Goal: Information Seeking & Learning: Learn about a topic

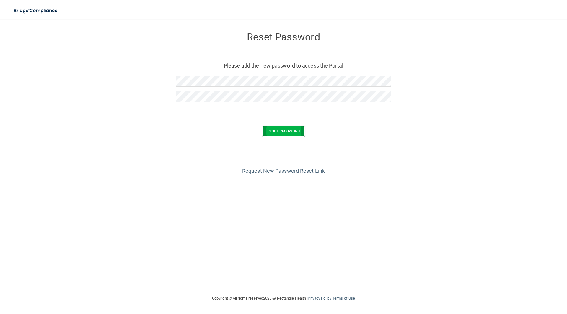
click at [287, 133] on button "Reset Password" at bounding box center [283, 131] width 43 height 11
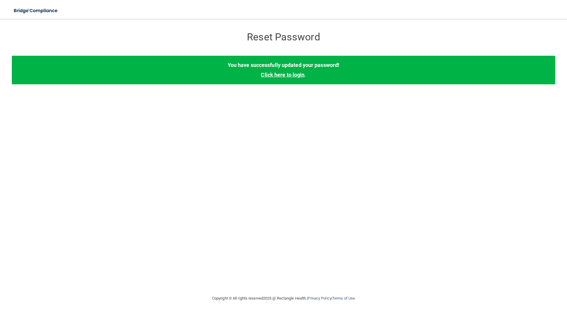
click at [294, 74] on link "Click here to login" at bounding box center [283, 75] width 44 height 6
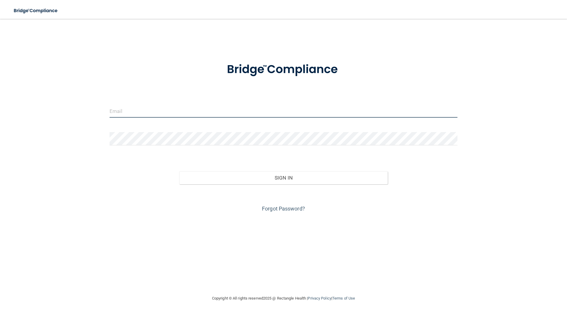
click at [161, 112] on input "email" at bounding box center [284, 111] width 348 height 13
type input "[EMAIL_ADDRESS][DOMAIN_NAME]"
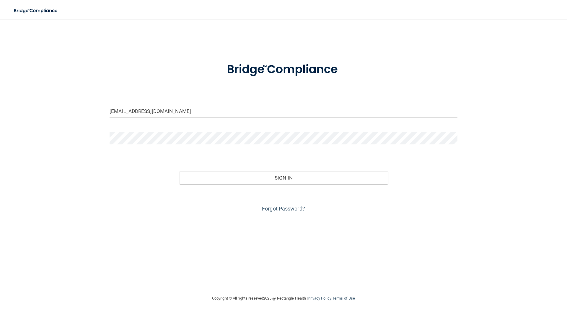
click at [179, 172] on button "Sign In" at bounding box center [283, 178] width 209 height 13
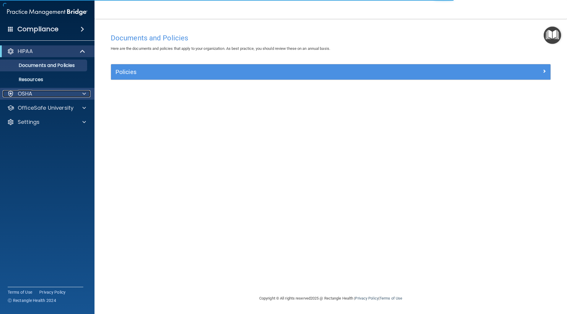
click at [84, 93] on span at bounding box center [84, 93] width 4 height 7
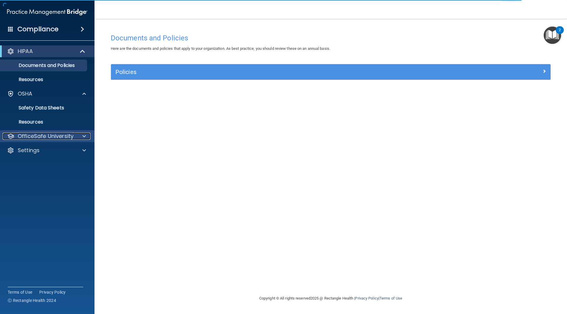
click at [83, 138] on span at bounding box center [84, 136] width 4 height 7
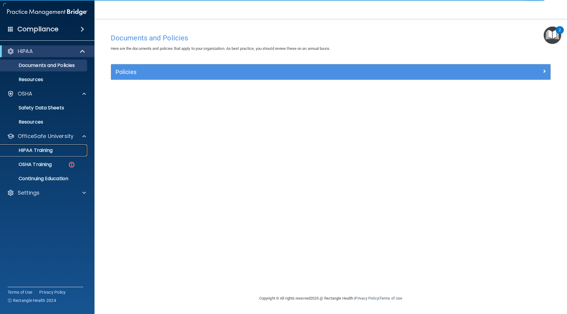
click at [50, 149] on p "HIPAA Training" at bounding box center [28, 151] width 49 height 6
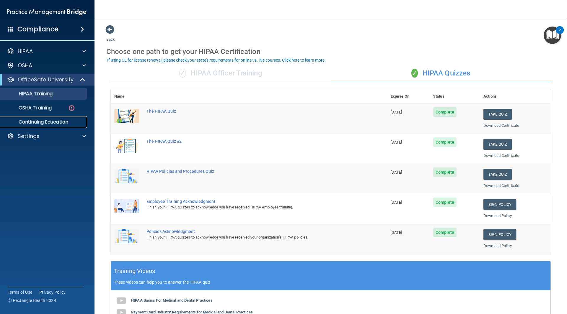
click at [65, 121] on p "Continuing Education" at bounding box center [44, 122] width 81 height 6
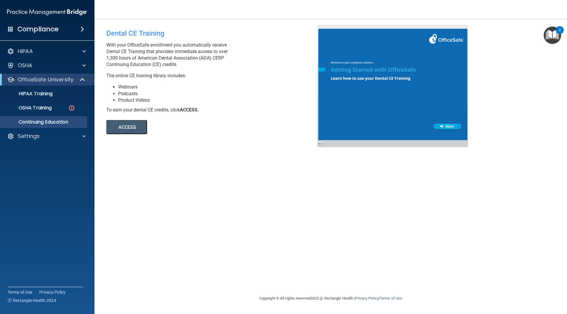
click at [120, 130] on button "ACCESS" at bounding box center [126, 127] width 41 height 14
click at [68, 107] on div "OSHA Training" at bounding box center [44, 108] width 81 height 6
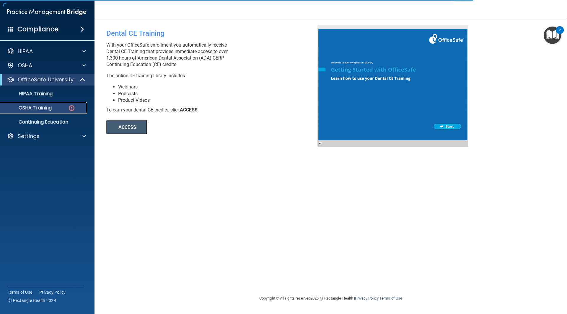
click at [29, 110] on p "OSHA Training" at bounding box center [28, 108] width 48 height 6
